Goal: Use online tool/utility: Use online tool/utility

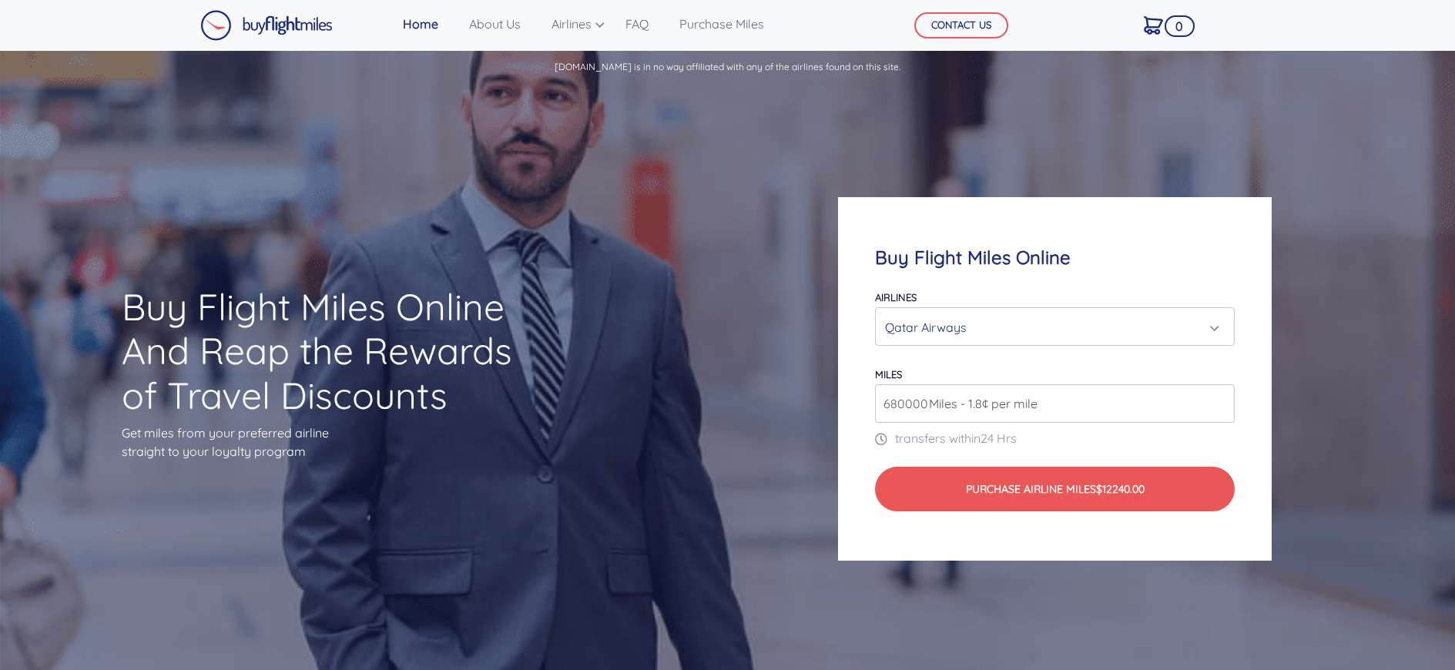
scroll to position [62, 0]
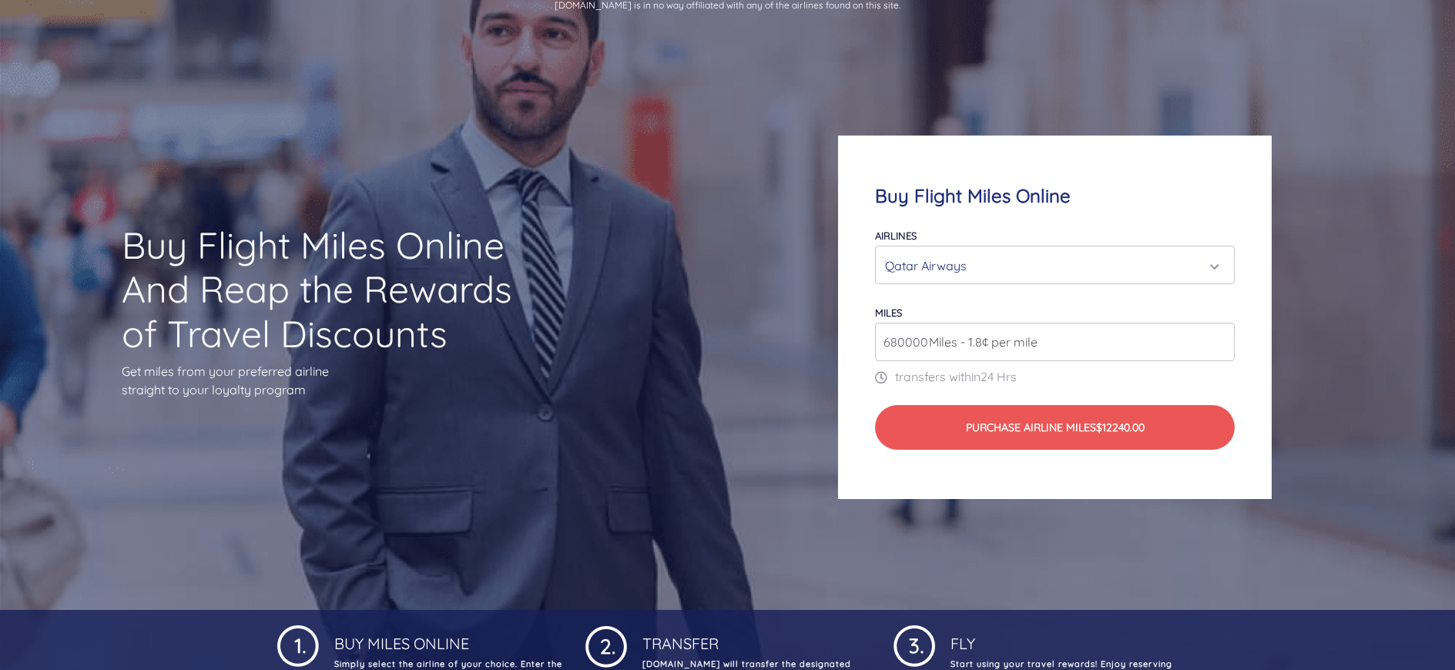
click at [918, 264] on div "Qatar Airways" at bounding box center [1050, 265] width 331 height 29
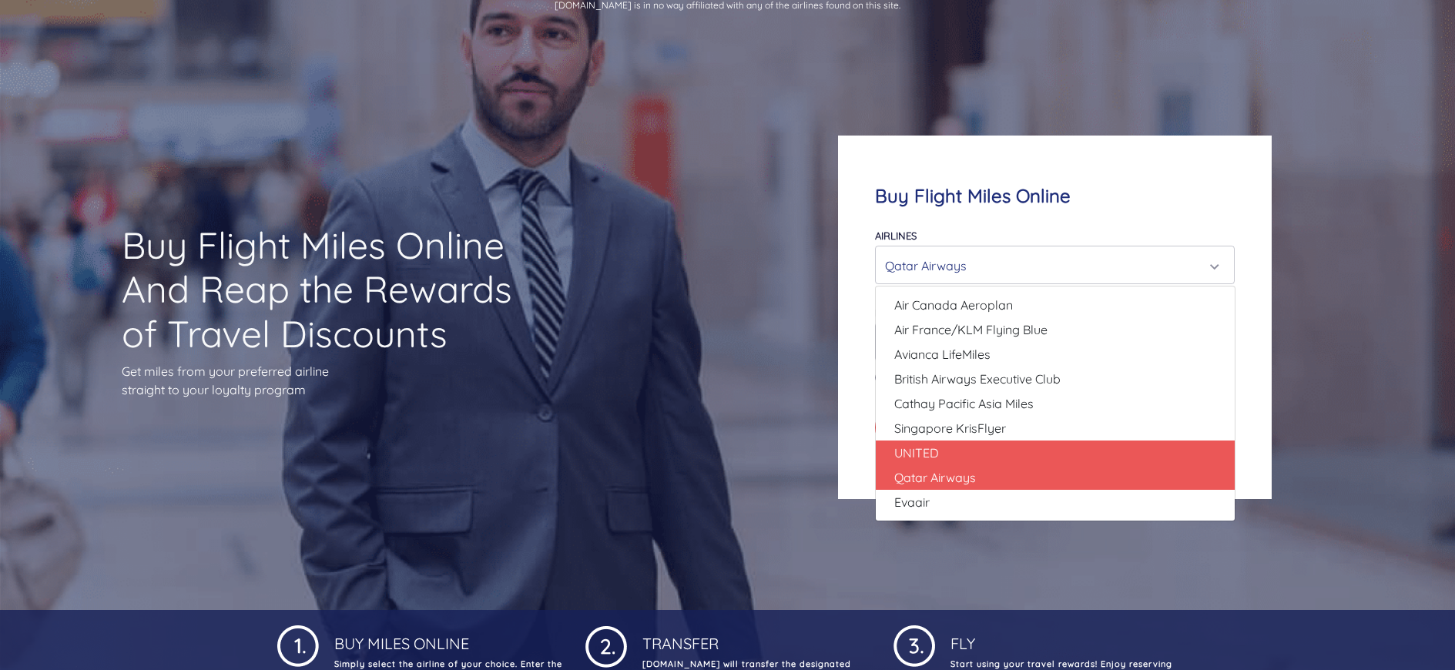
click at [945, 459] on link "UNITED" at bounding box center [1055, 453] width 359 height 25
select select "UNITED"
type input "80000"
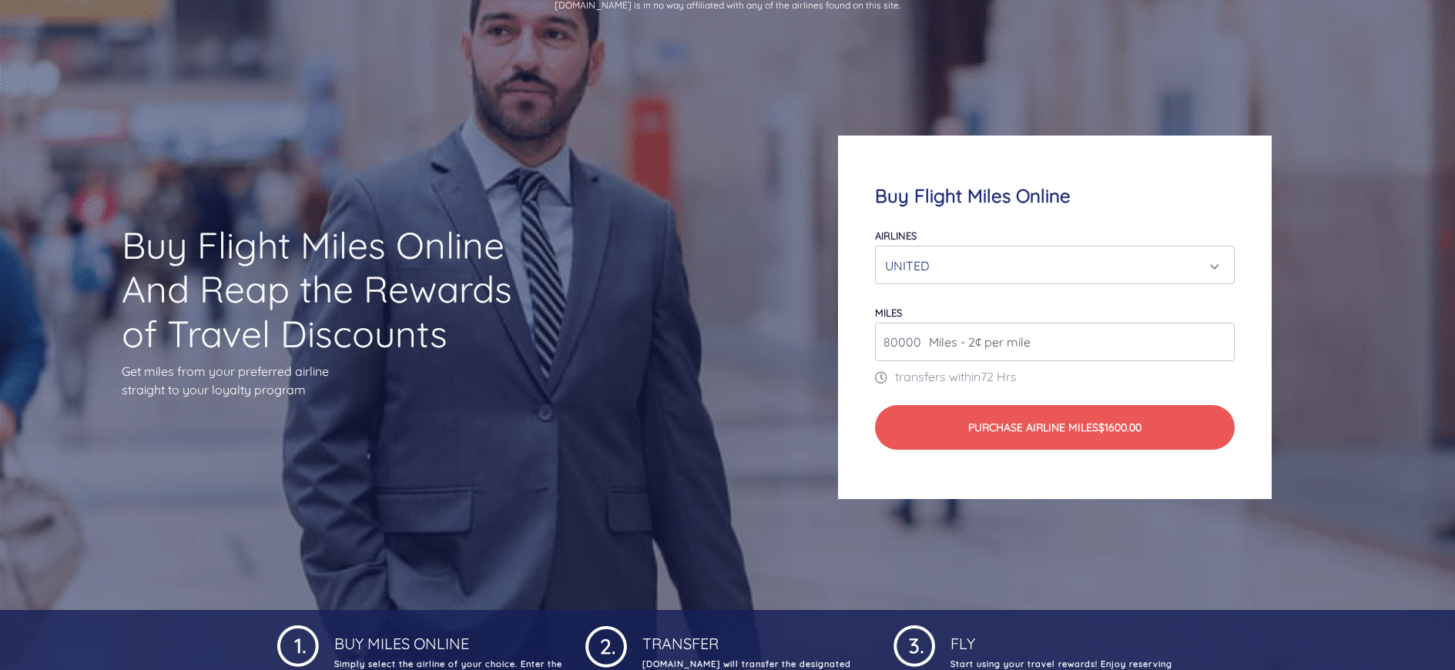
click at [947, 263] on div "UNITED" at bounding box center [1050, 265] width 331 height 29
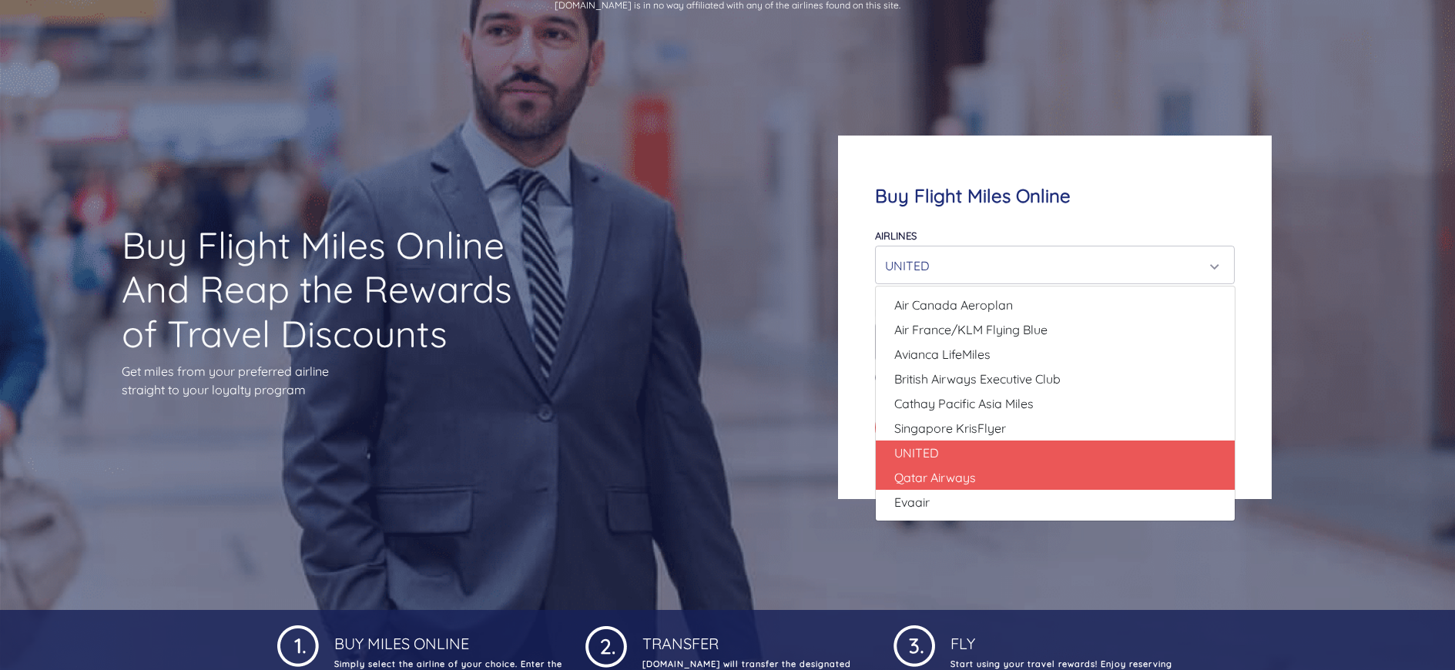
click at [939, 485] on span "Qatar Airways" at bounding box center [935, 477] width 82 height 18
select select "Qatar Airways"
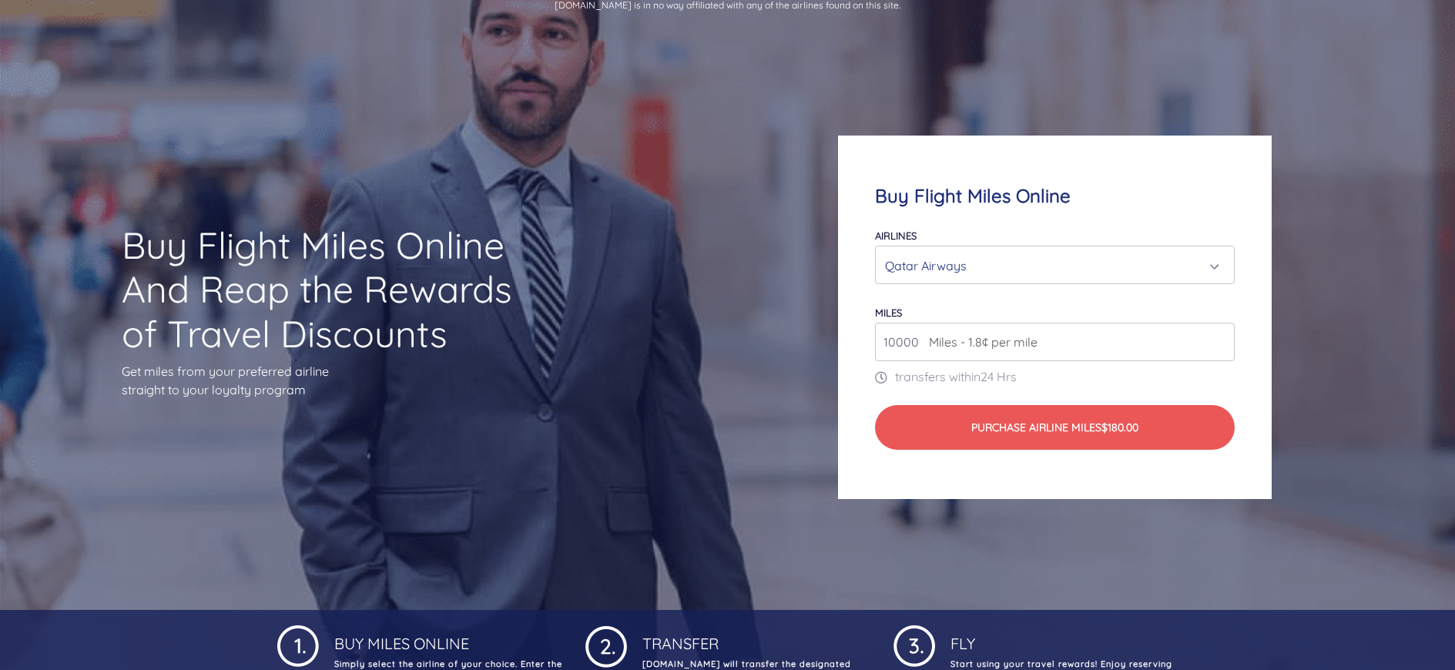
drag, startPoint x: 919, startPoint y: 341, endPoint x: 844, endPoint y: 342, distance: 74.7
click at [875, 342] on input "10000" at bounding box center [1055, 342] width 361 height 39
type input "28"
type input "280000"
